Goal: Download file/media

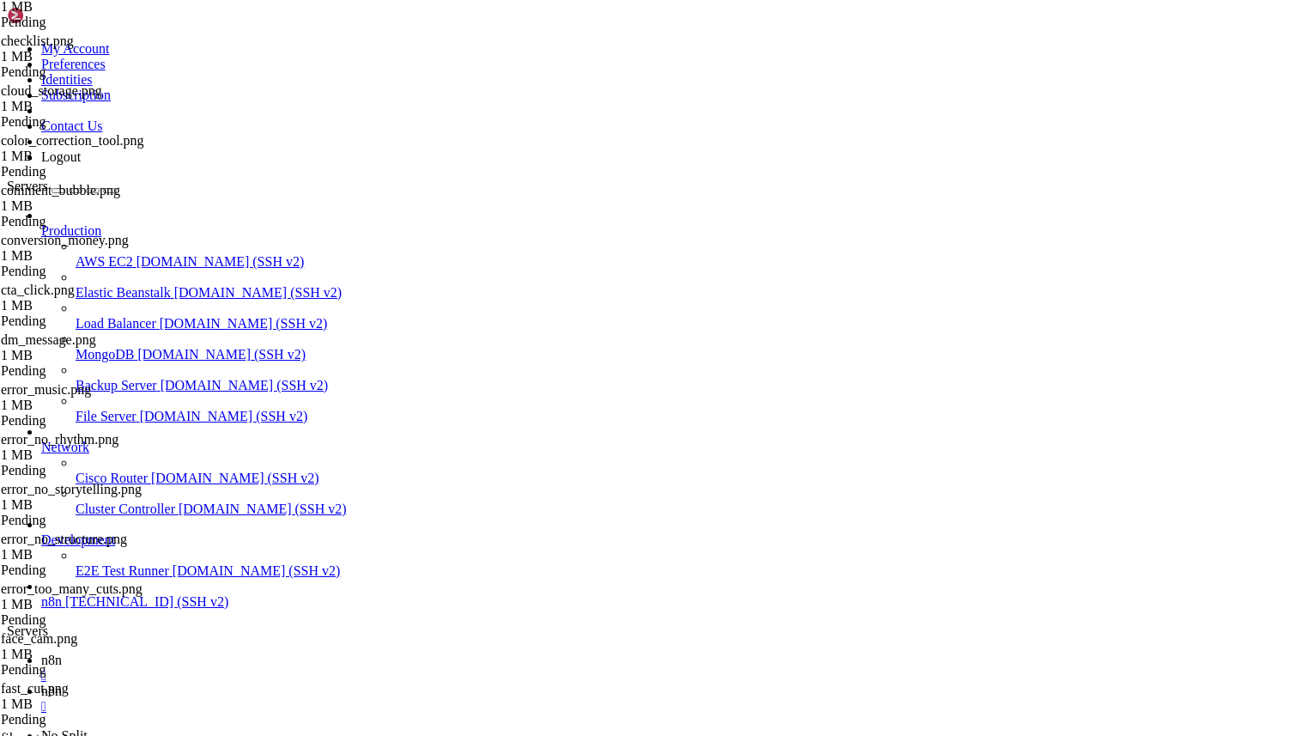
scroll to position [2212, 0]
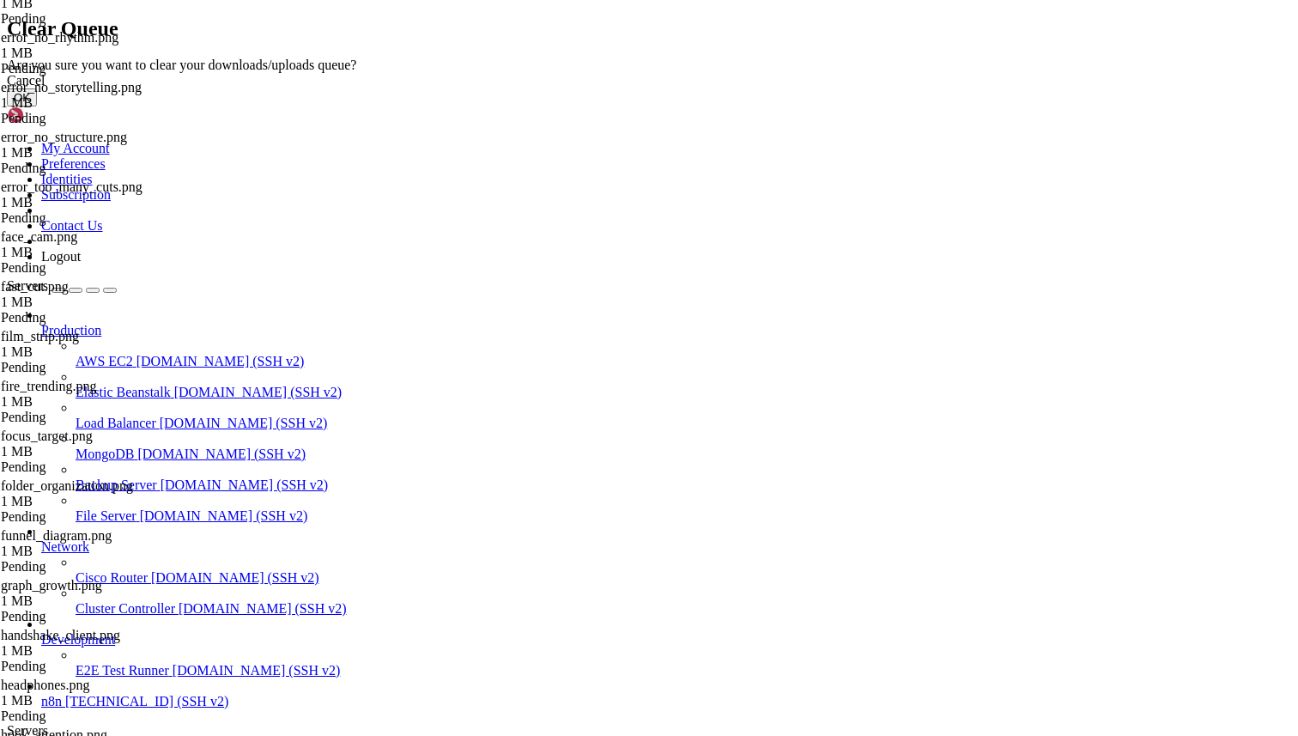
click at [37, 106] on button "OK" at bounding box center [22, 97] width 30 height 18
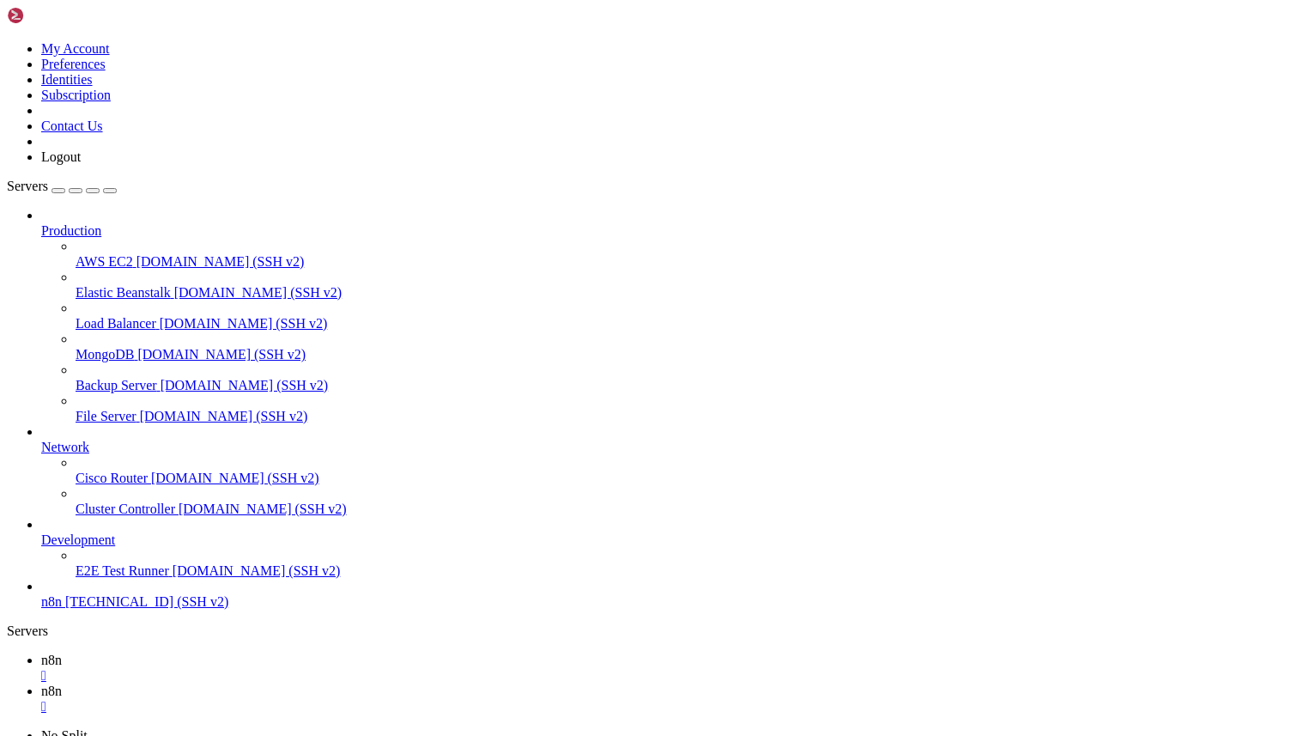
type input "/home/ubuntu"
